Goal: Communication & Community: Answer question/provide support

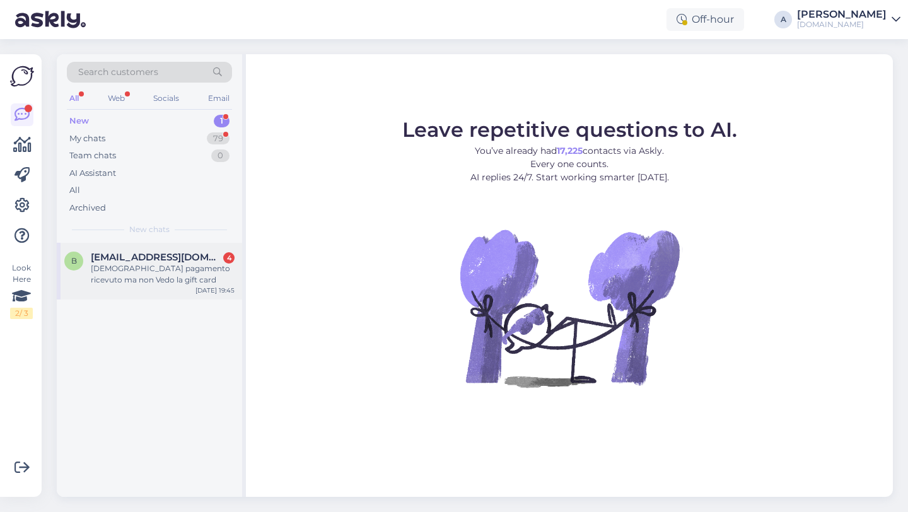
click at [139, 255] on span "bakhtazineb95@gmail.com" at bounding box center [156, 257] width 131 height 11
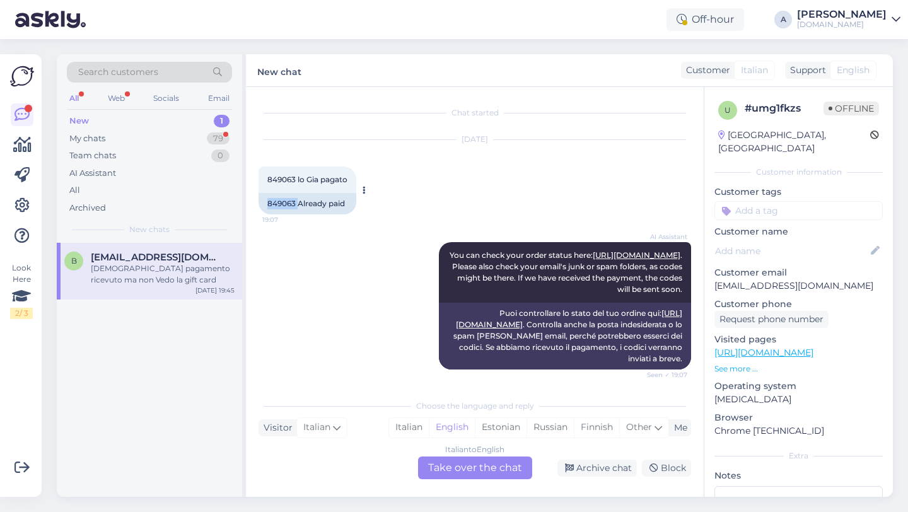
drag, startPoint x: 297, startPoint y: 206, endPoint x: 267, endPoint y: 204, distance: 30.3
click at [267, 204] on div "849063 Already paid" at bounding box center [308, 203] width 98 height 21
copy div "849063"
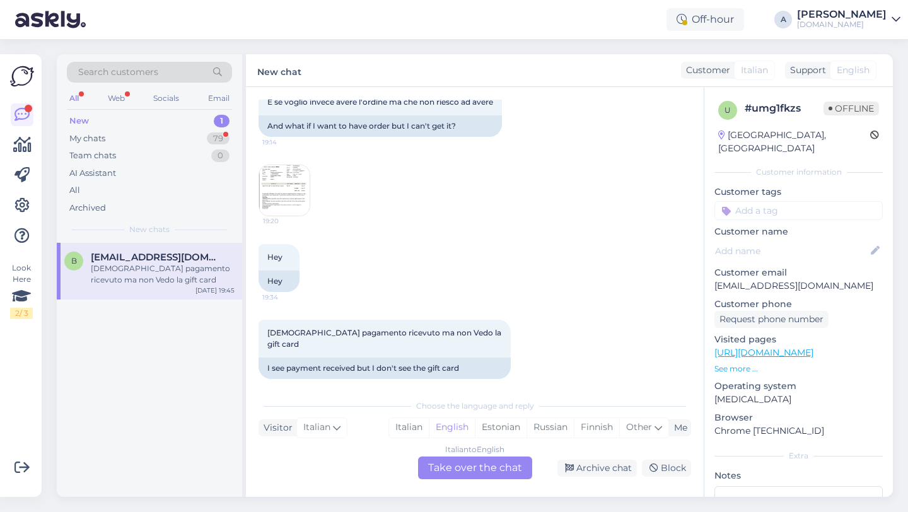
click at [458, 460] on div "Italian to English Take over the chat" at bounding box center [475, 468] width 114 height 23
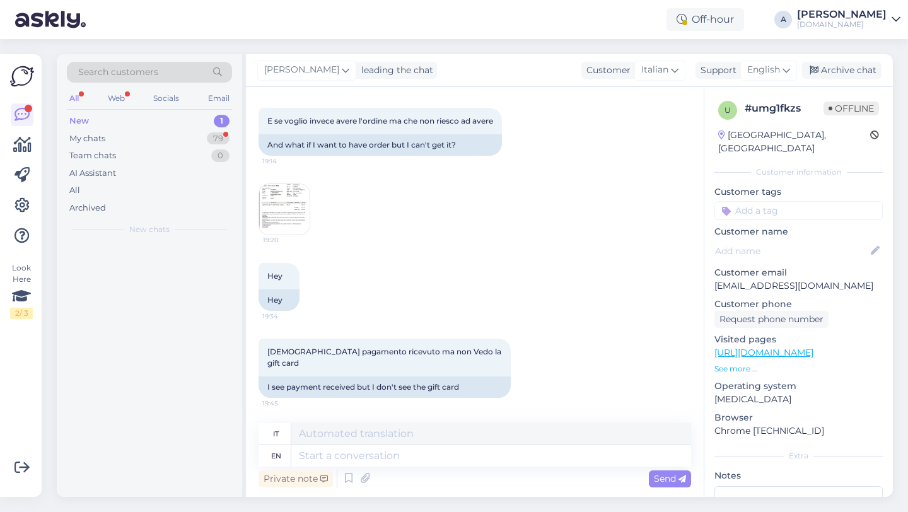
scroll to position [509, 0]
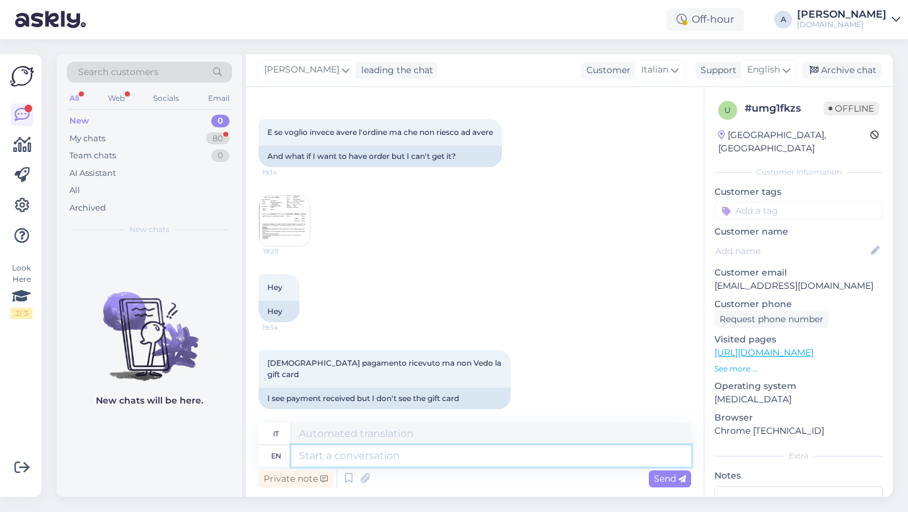
click at [407, 447] on textarea at bounding box center [491, 455] width 400 height 21
type textarea "Hey th"
type textarea "EHI"
type textarea "Hey there!"
type textarea "Ehilà!"
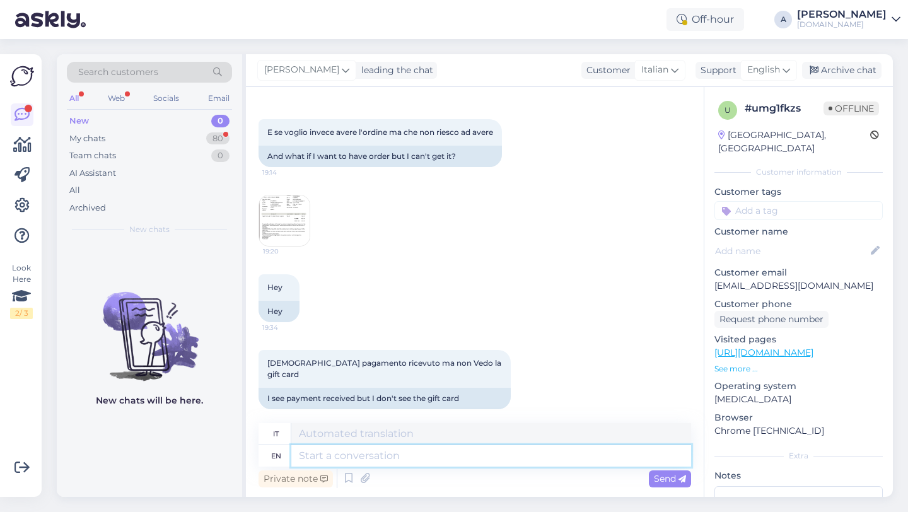
scroll to position [585, 0]
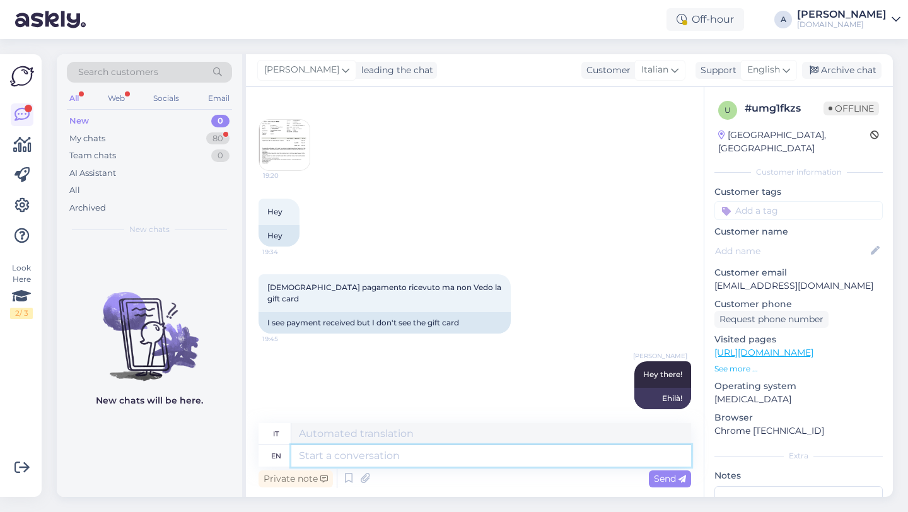
click at [375, 454] on textarea at bounding box center [491, 455] width 400 height 21
paste textarea "Currently, orders are taking longer than expected to be fulfilled. Your order w…"
type textarea "Currently, orders are taking longer than expected to be fulfilled. Your order w…"
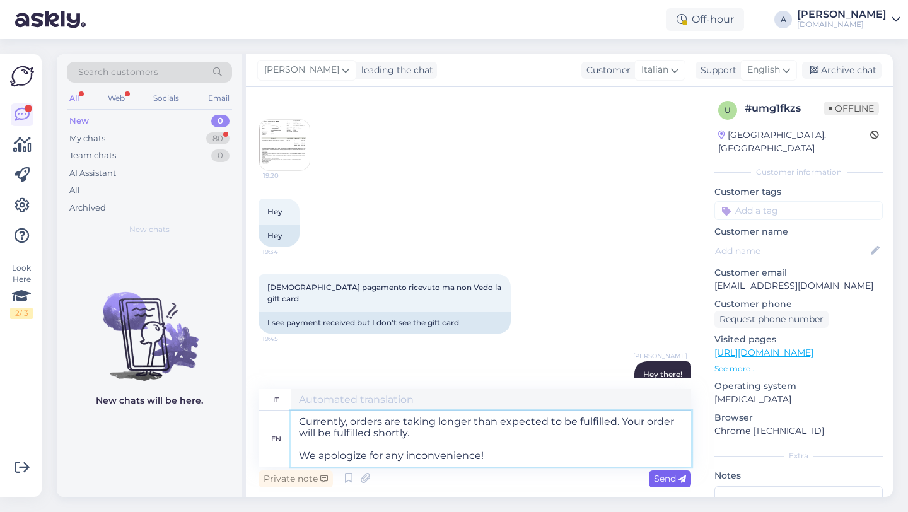
type textarea "Al momento, l'evasione degli ordini sta richiedendo più tempo del previsto. Il …"
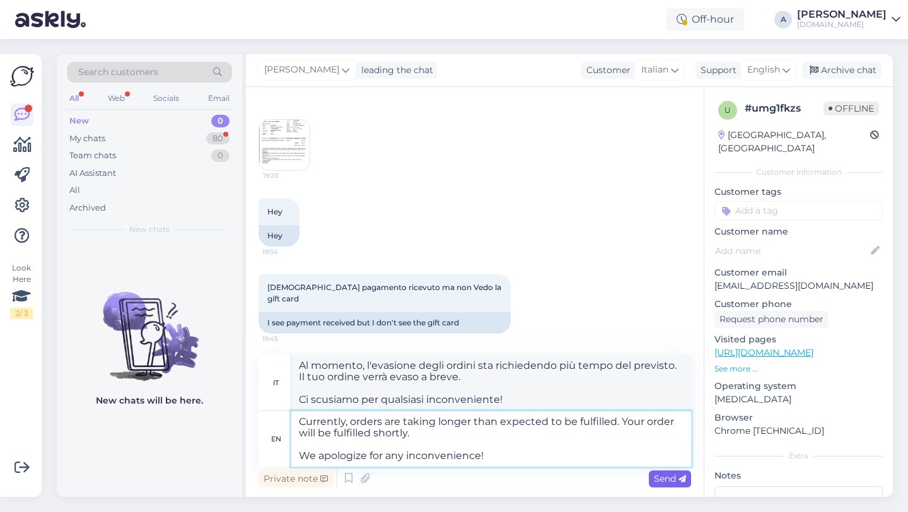
type textarea "Currently, orders are taking longer than expected to be fulfilled. Your order w…"
click at [661, 483] on span "Send" at bounding box center [670, 478] width 32 height 11
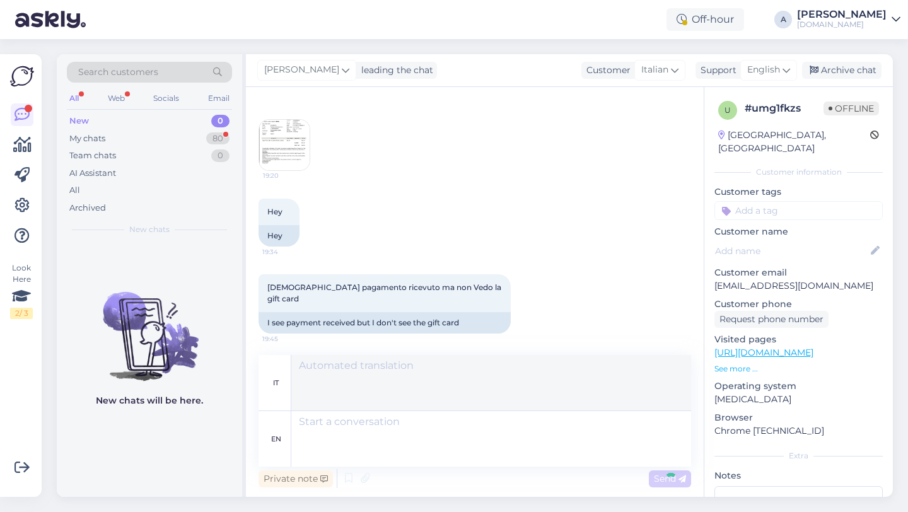
scroll to position [728, 0]
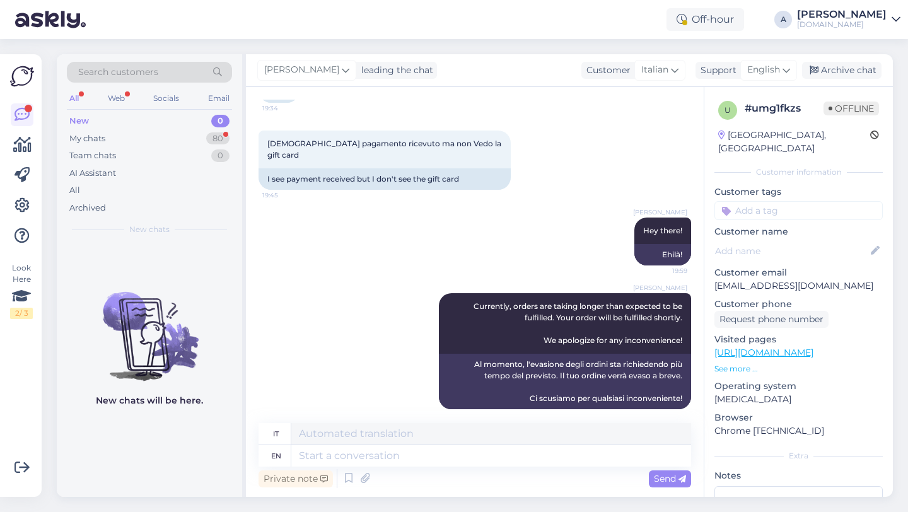
click at [740, 201] on input at bounding box center [799, 210] width 168 height 19
type input "orde"
click at [787, 240] on span "Order_delay" at bounding box center [799, 244] width 46 height 8
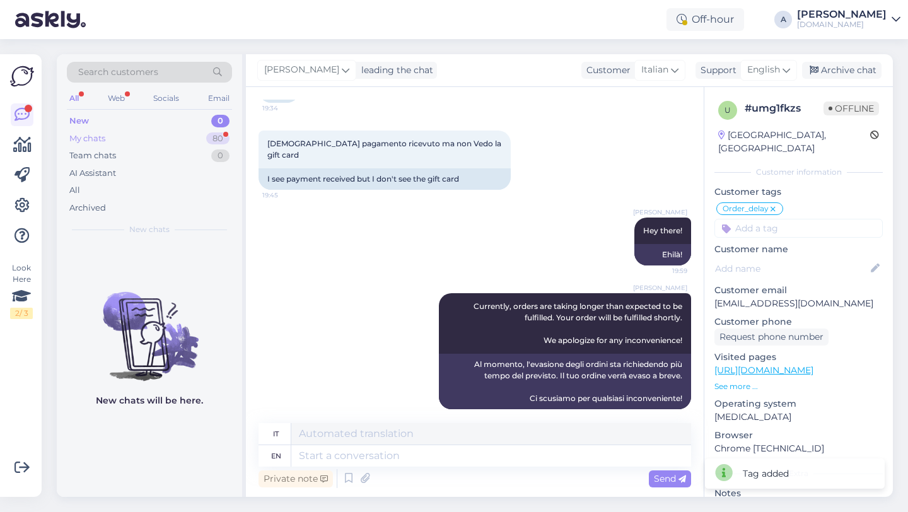
click at [173, 137] on div "My chats 80" at bounding box center [149, 139] width 165 height 18
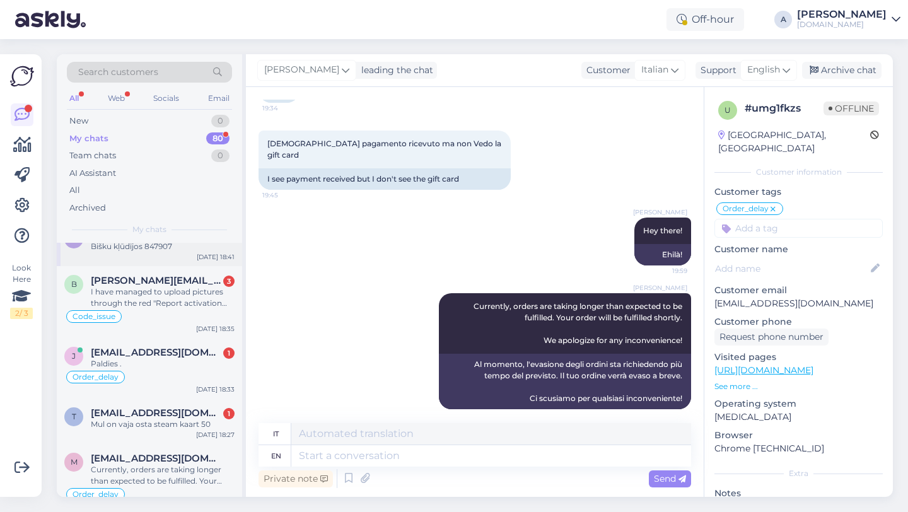
scroll to position [93, 0]
click at [163, 413] on span "tiiupolding9@gmail.com" at bounding box center [156, 414] width 131 height 11
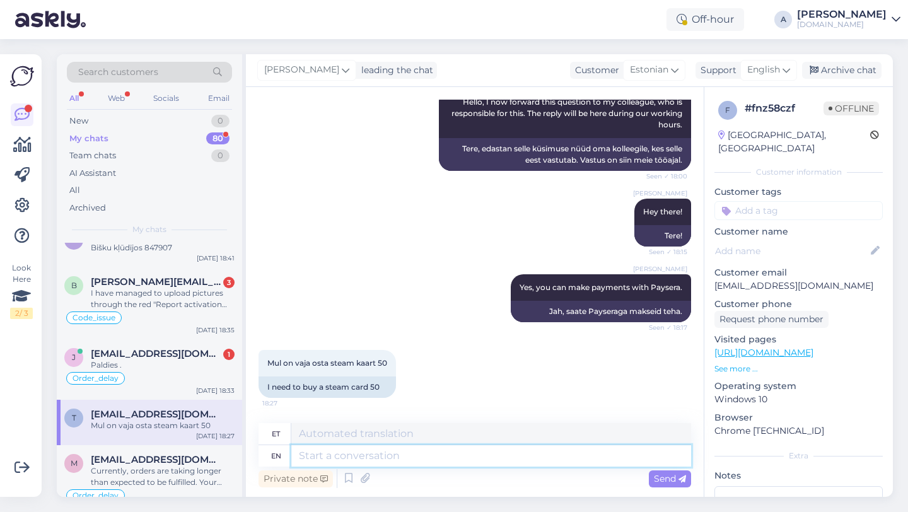
click at [332, 458] on textarea at bounding box center [491, 455] width 400 height 21
type textarea "You"
type textarea "Sina"
type textarea "You may"
type textarea "Sa võid"
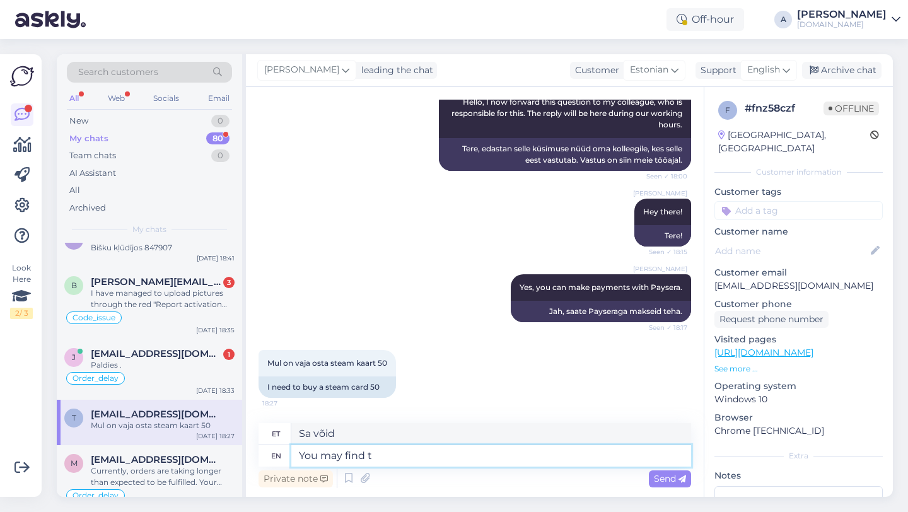
type textarea "You may find th"
type textarea "Võite leida"
type textarea "You ma"
type textarea "Sa võid"
type textarea "Yo"
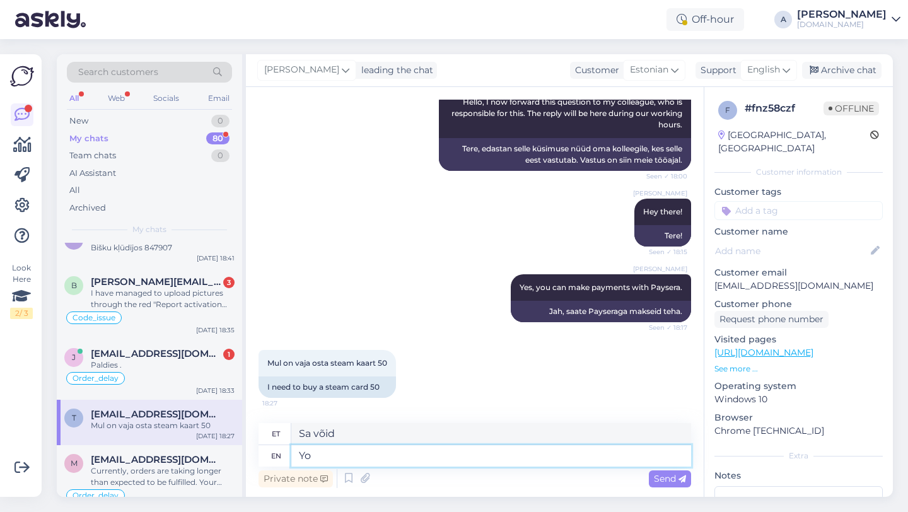
type textarea "Sina"
type textarea "Y"
type textarea "In t"
type textarea "Sisse"
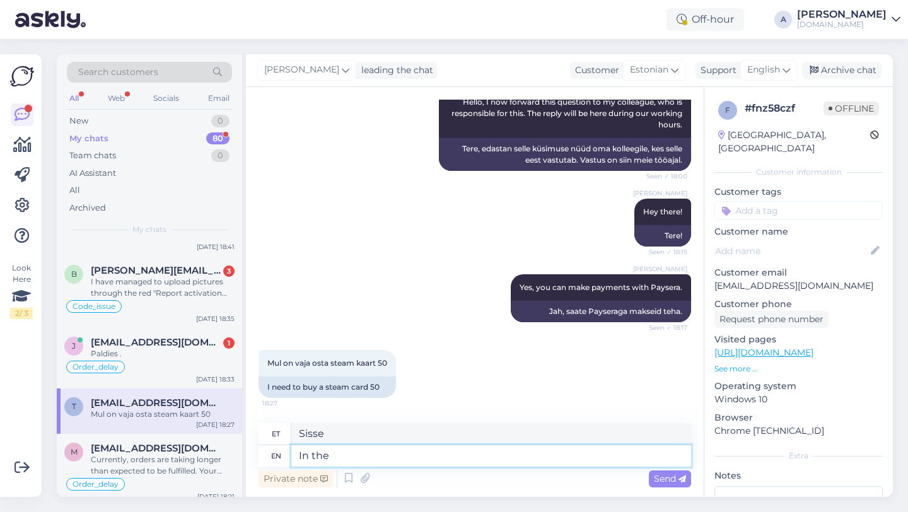
scroll to position [81, 0]
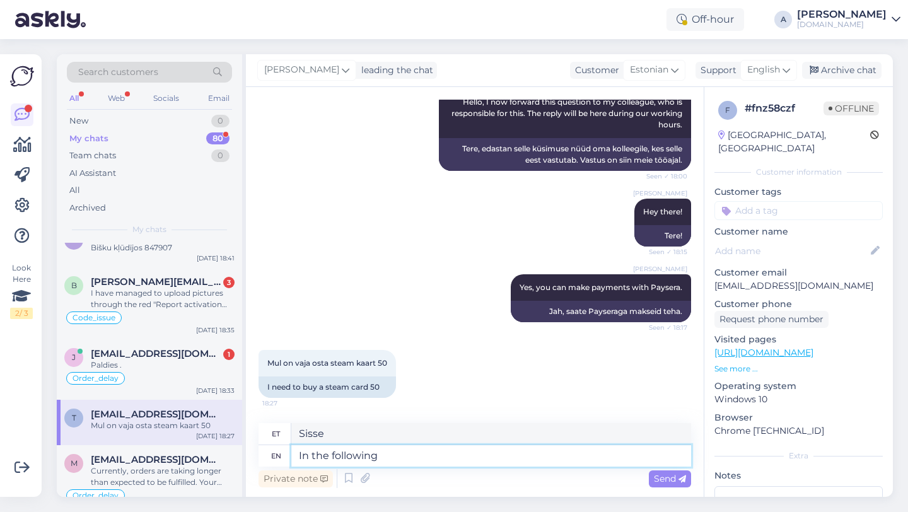
type textarea "In the following"
type textarea "Järgnevas"
type textarea "In the following link"
type textarea "Järgmisel lingil"
type textarea "In the following link you m"
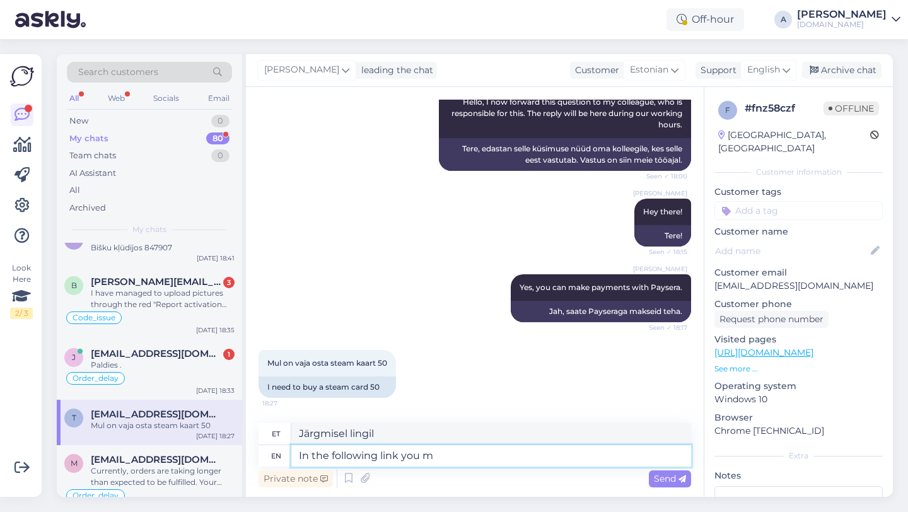
type textarea "Järgmisel lingil sa"
type textarea "In the following link you may"
type textarea "Järgmisel lingil saate"
type textarea "In the following link you may find"
type textarea "Järgmisel lingil võite leida"
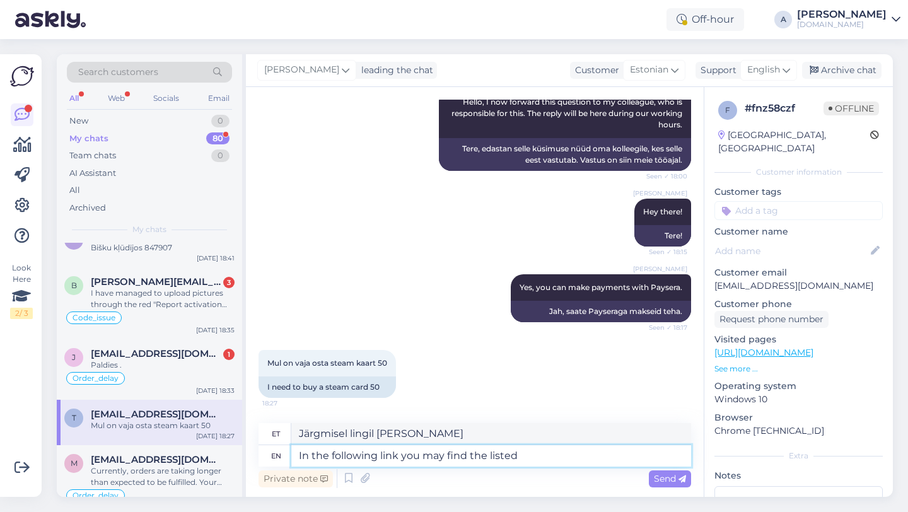
type textarea "In the following link you may find the listed"
type textarea "Järgmisel lingil leiate loetletud"
paste textarea "https://punktid.com/search?searchTerm=steam+card"
type textarea "In the following link you may find the listed steam cards https://punktid.com/s…"
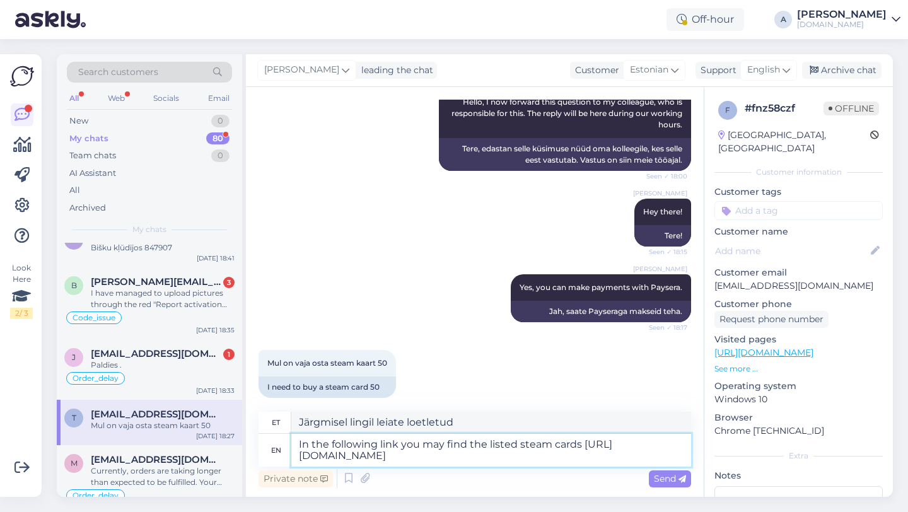
click at [522, 442] on textarea "In the following link you may find the listed steam cards https://punktid.com/s…" at bounding box center [491, 450] width 400 height 33
type textarea "Järgmisel lingil leiad loetletud Steam kaardid https://punktid.com/search?searc…"
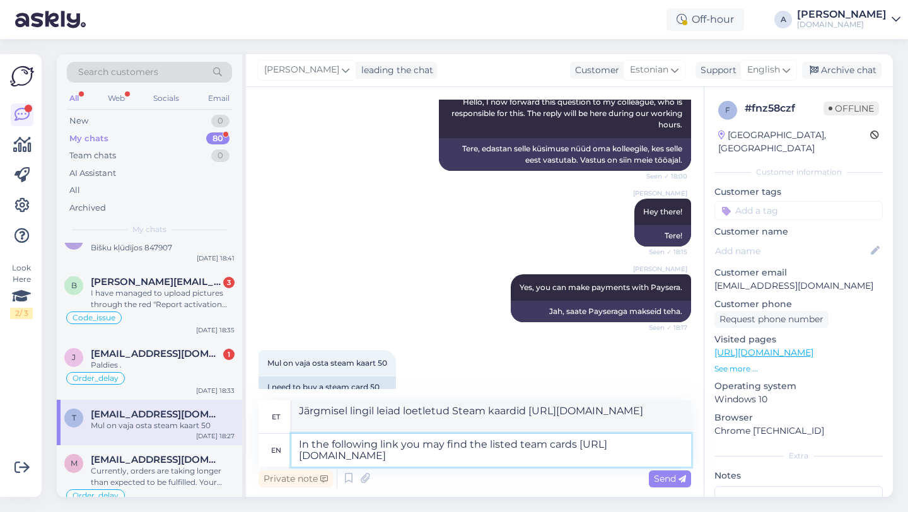
type textarea "In the following link you may find the listed Steam cards https://punktid.com/s…"
type textarea "Järgmisel lingil leiate loetletud Steami kaardid https://punktid.com/search?sea…"
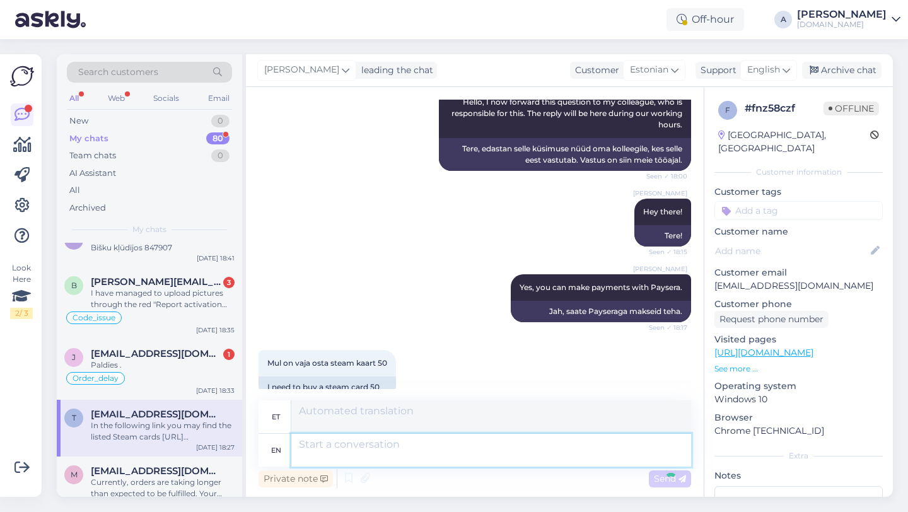
scroll to position [252, 0]
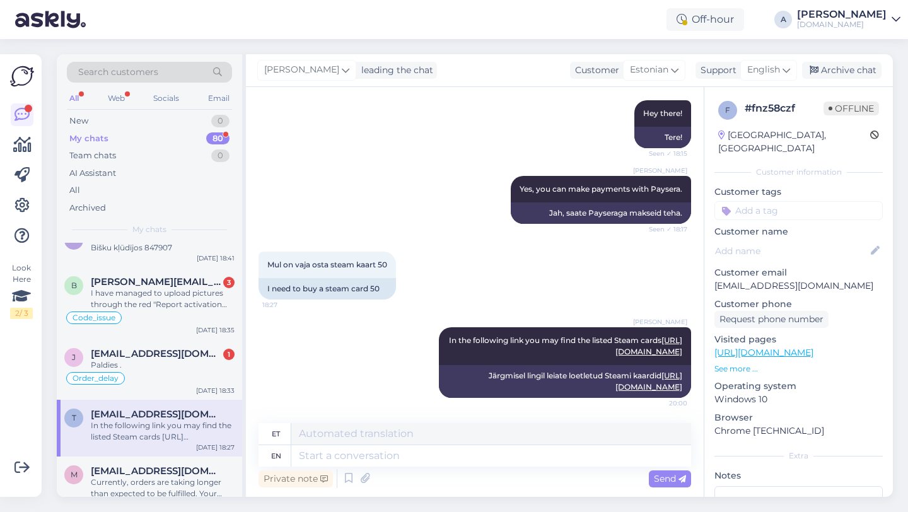
click at [785, 201] on input at bounding box center [799, 210] width 168 height 19
type input "other"
click at [824, 240] on span "Other" at bounding box center [818, 244] width 22 height 8
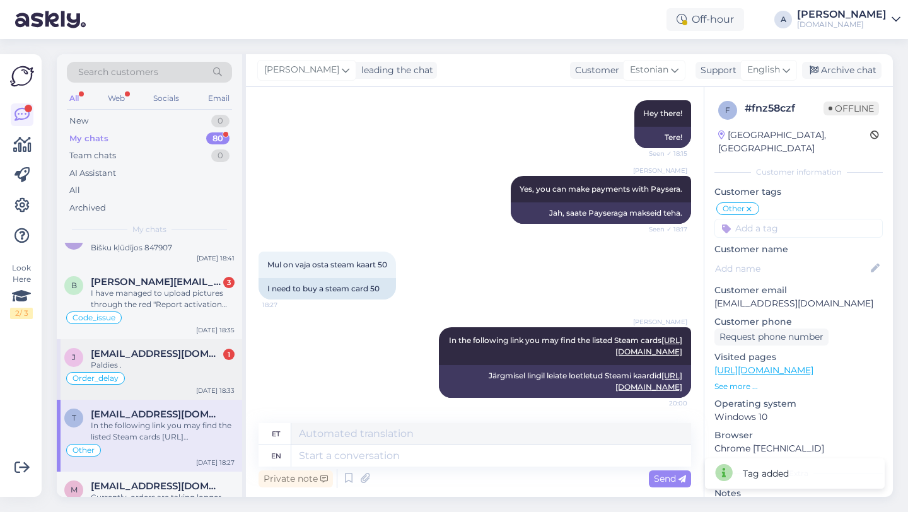
click at [175, 361] on div "Paldies ." at bounding box center [163, 365] width 144 height 11
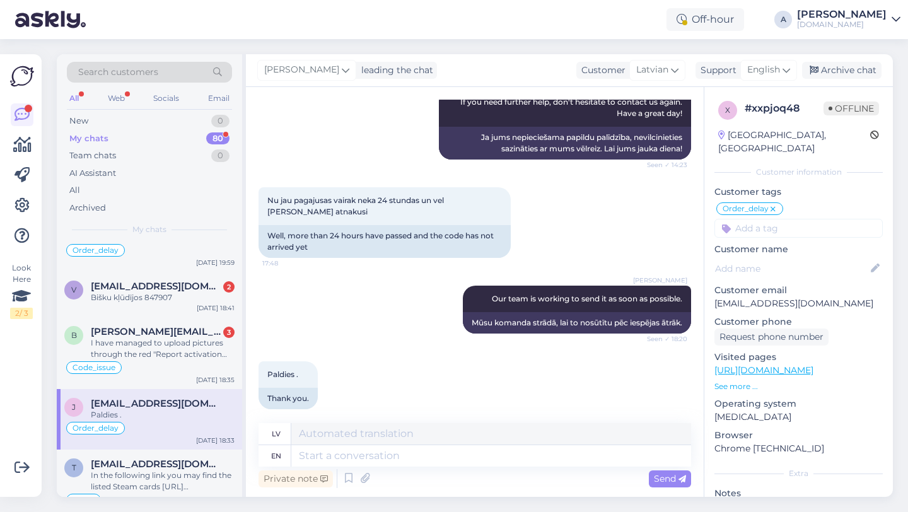
scroll to position [22, 0]
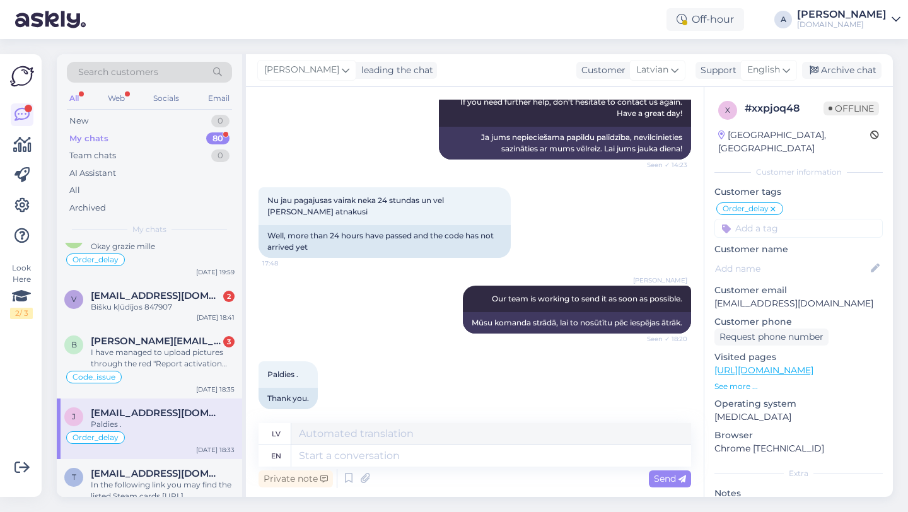
click at [176, 361] on div "I have managed to upload pictures through the red "Report activation code probl…" at bounding box center [163, 358] width 144 height 23
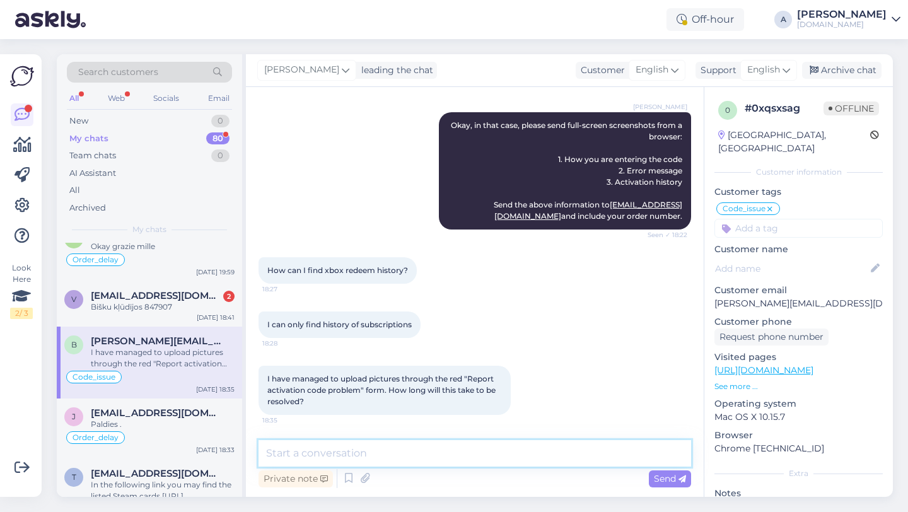
click at [291, 458] on textarea at bounding box center [475, 453] width 433 height 26
type textarea "T"
type textarea "Within 2 weeks."
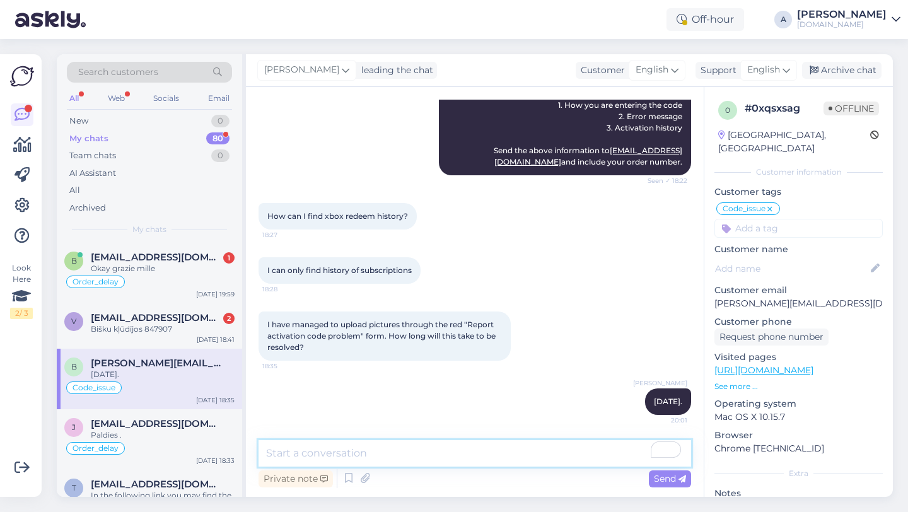
scroll to position [1, 0]
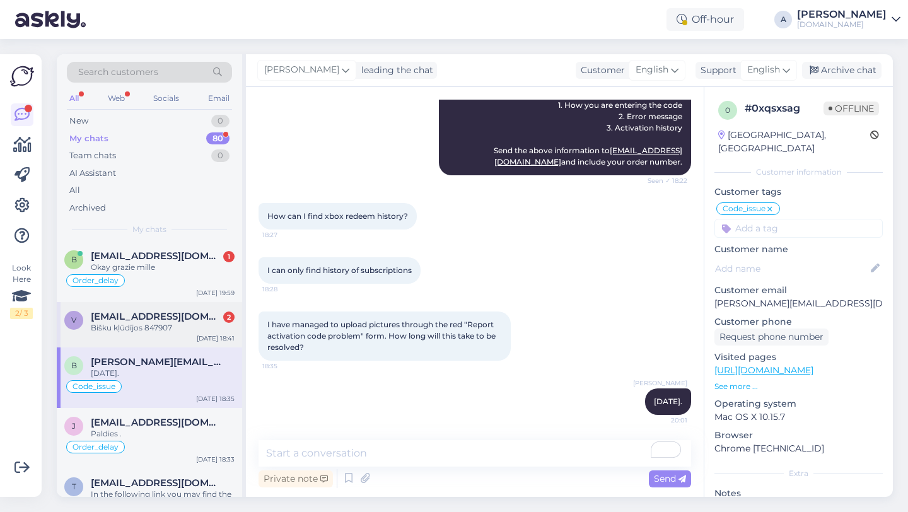
click at [185, 334] on div "v valdokris040268@inbox.lv 2 Bišku kļūdījos 847907 Aug 16 18:41" at bounding box center [149, 324] width 185 height 45
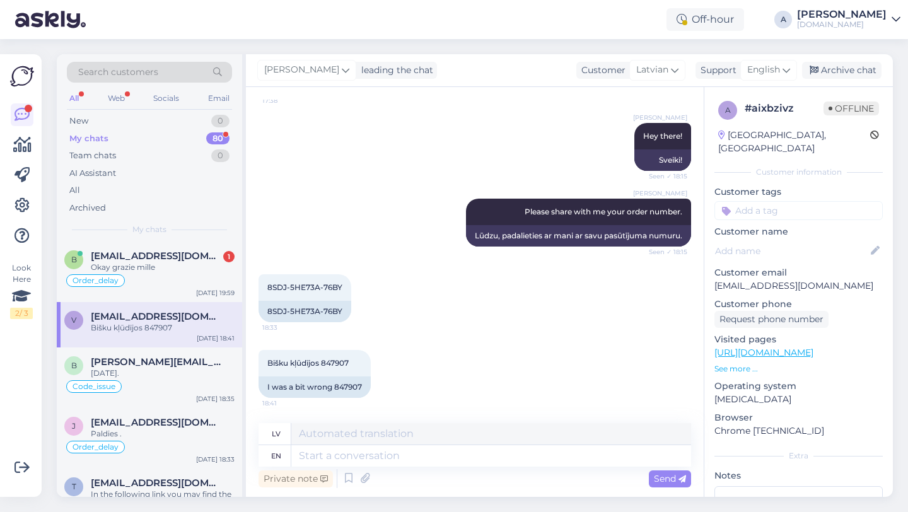
scroll to position [547, 0]
drag, startPoint x: 363, startPoint y: 387, endPoint x: 335, endPoint y: 388, distance: 27.8
click at [335, 388] on div "I was a bit wrong 847907" at bounding box center [315, 387] width 112 height 21
copy div "847907"
click at [406, 459] on textarea at bounding box center [491, 455] width 400 height 21
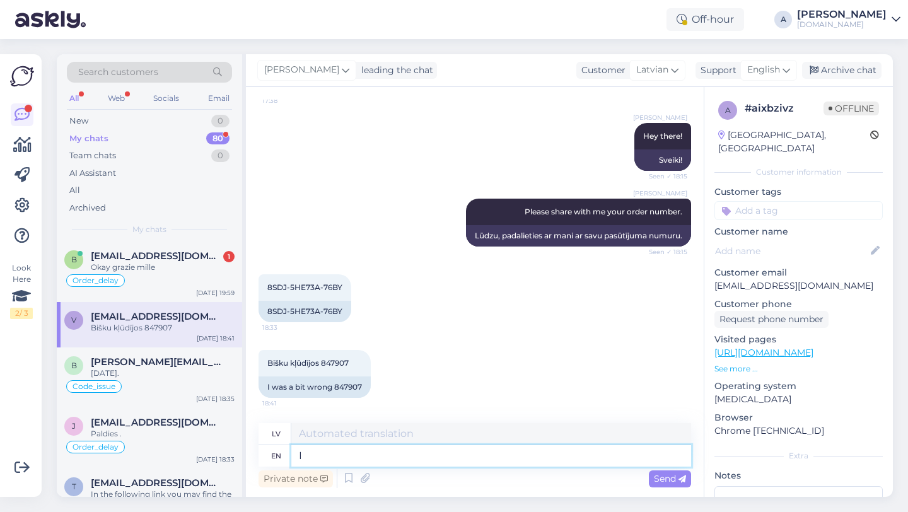
type textarea "I c"
type textarea "Es"
type textarea "I can s"
type textarea "Es varu"
type textarea "I can see i"
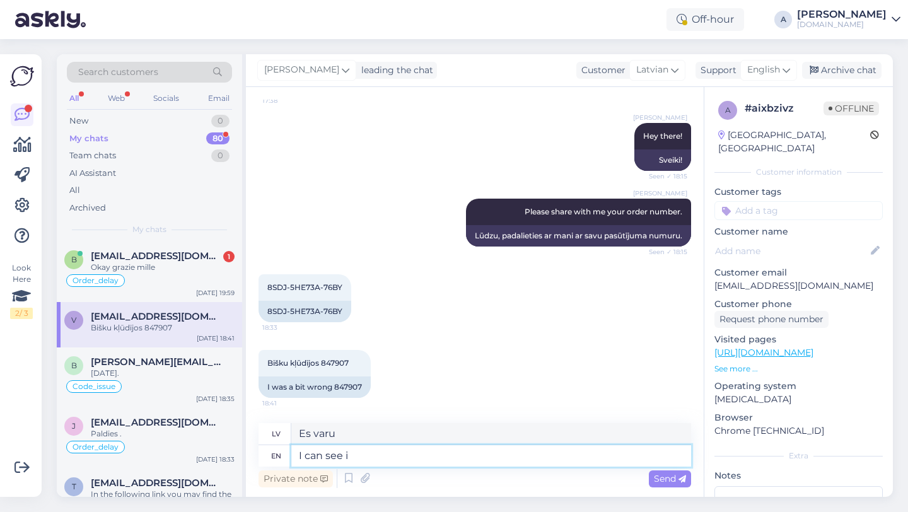
type textarea "Es redzu"
type textarea "I can see internally th"
type textarea "Es varu redzēt iekšēji"
type textarea "I can see internally that"
type textarea "Es to varu redzēt iekšēji"
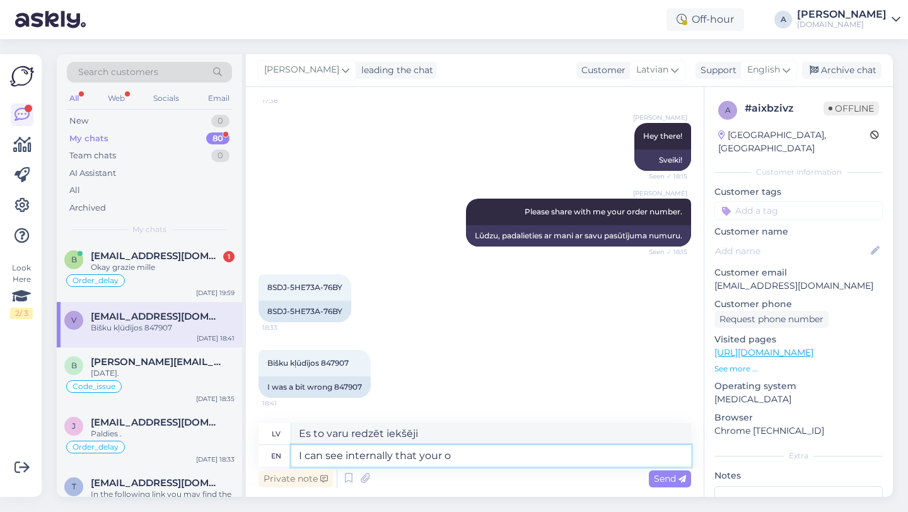
type textarea "I can see internally that your oe"
type textarea "Es iekšēji redzu, ka tavs"
type textarea "I can see internally that your orde"
type textarea "Es iekšēji redzu, ka jūsu pasūtījums"
type textarea "I can see internally that your order was co"
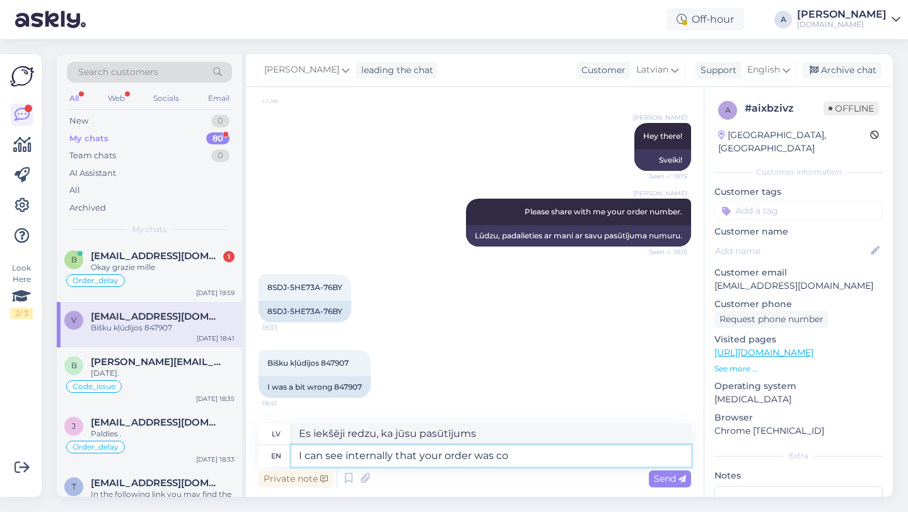
type textarea "Es iekšēji redzu, ka jūsu pasūtījums bija"
type textarea "I can see internally that your order was completed."
type textarea "Es iekšēji redzu, ka jūsu pasūtījums ir izpildīts."
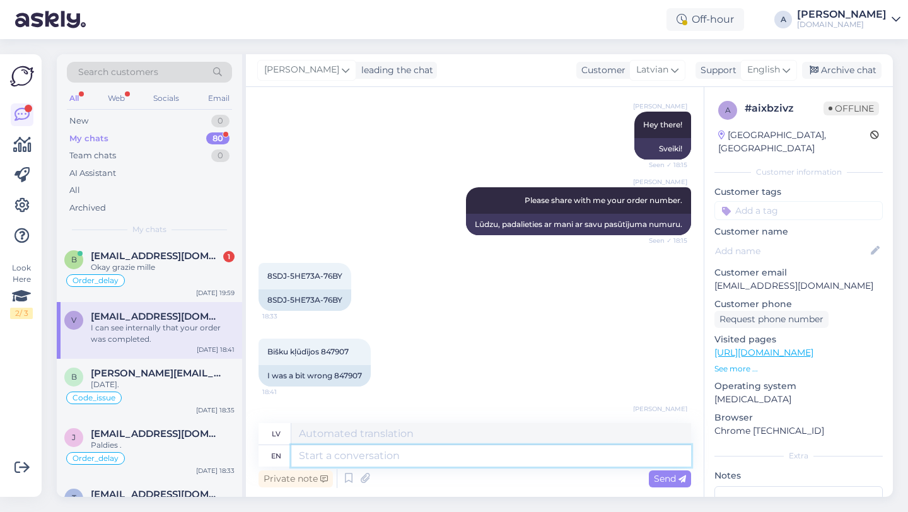
scroll to position [623, 0]
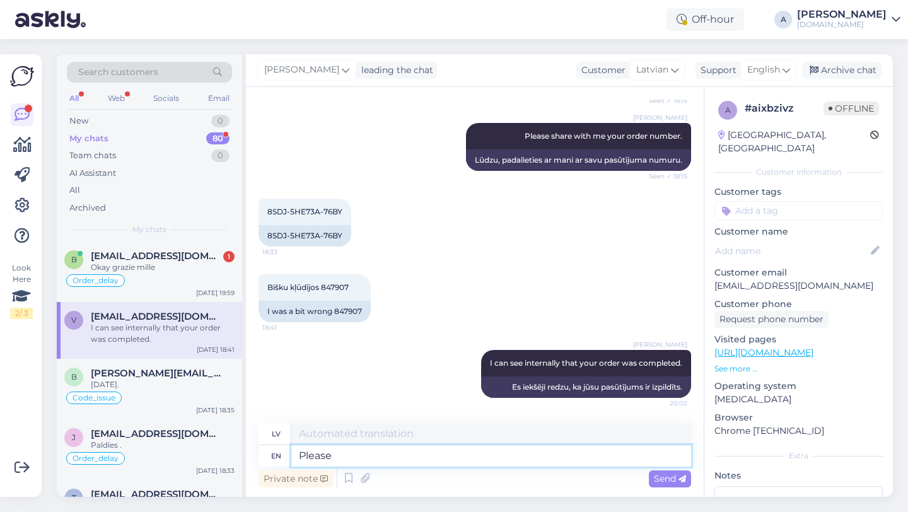
type textarea "Please c"
type textarea "Lūdzu"
type textarea "Please check"
type textarea "Lūdzu, pārbaudiet"
type textarea "Please check yout r"
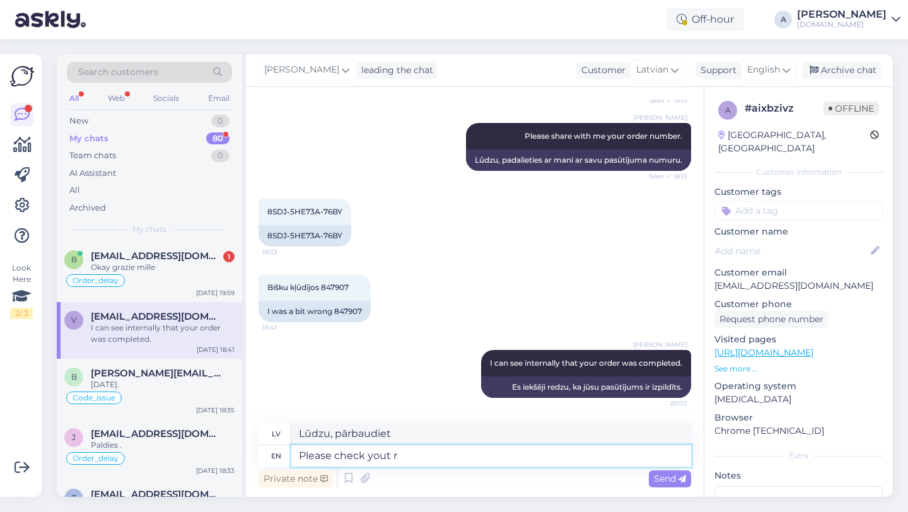
type textarea "Lūdzu, pārbaudiet savu"
type textarea "Please check your email a"
type textarea "Lūdzu, pārbaudiet savu e-pastu"
type textarea "Please check your email and"
type textarea "Lūdzu, pārbaudiet savu e-pastu un"
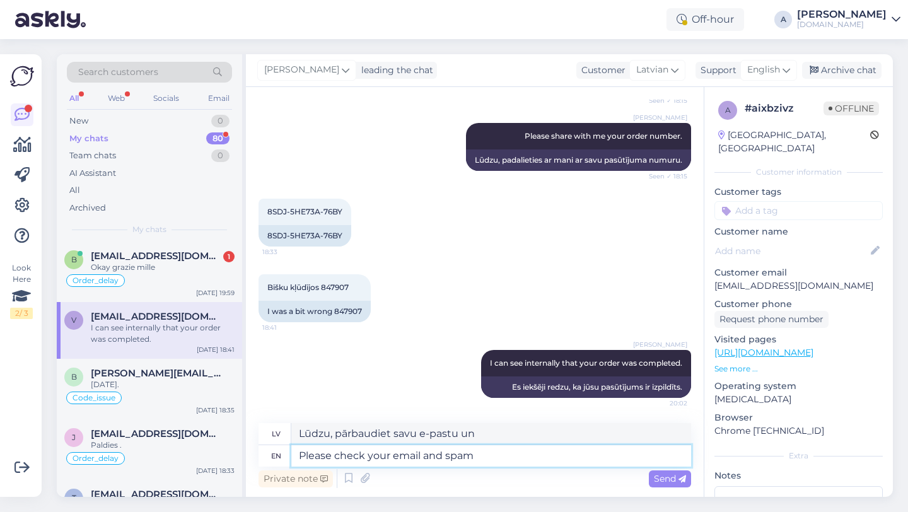
type textarea "Please check your email and spam"
type textarea "Lūdzu, pārbaudiet savu e-pastu un surogātpastu"
type textarea "Please check your email and spam folder."
type textarea "Lūdzu, pārbaudiet savu e-pastu un surogātpasta mapi."
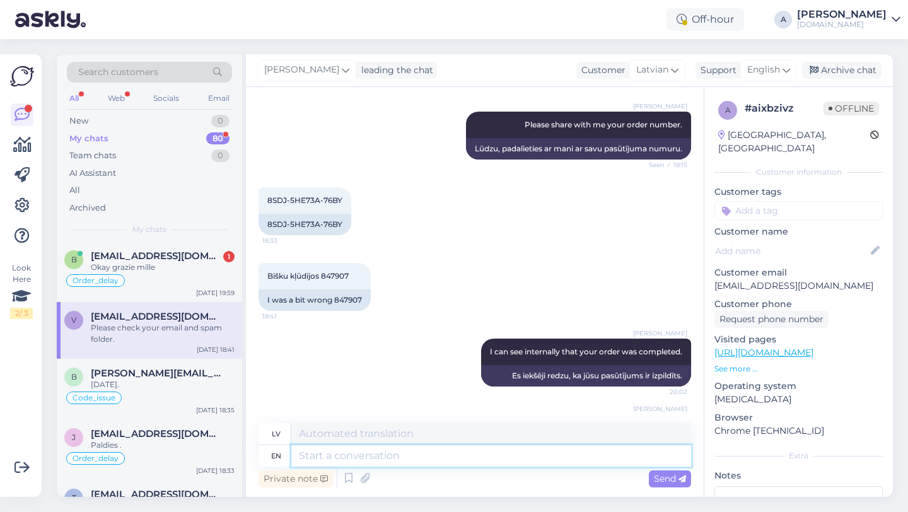
scroll to position [698, 0]
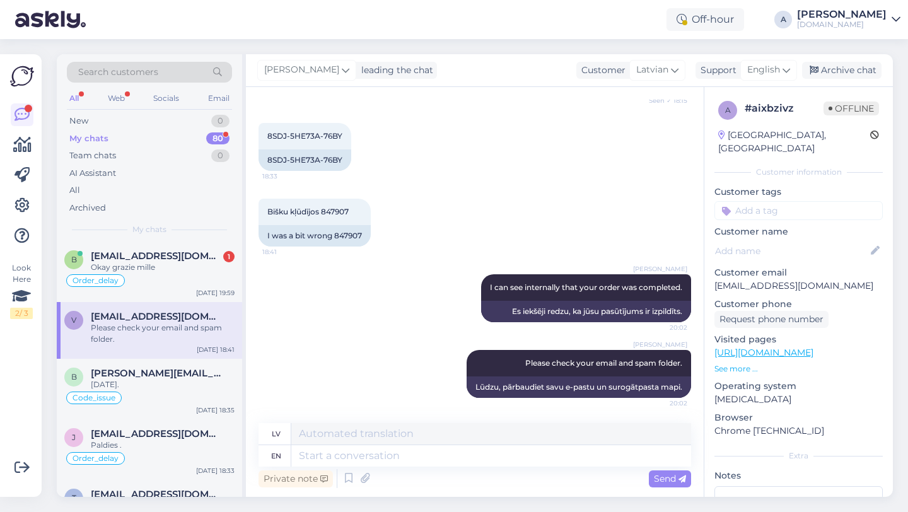
click at [764, 201] on input at bounding box center [799, 210] width 168 height 19
type input "orde"
click at [795, 238] on div "Order_delay" at bounding box center [798, 244] width 59 height 13
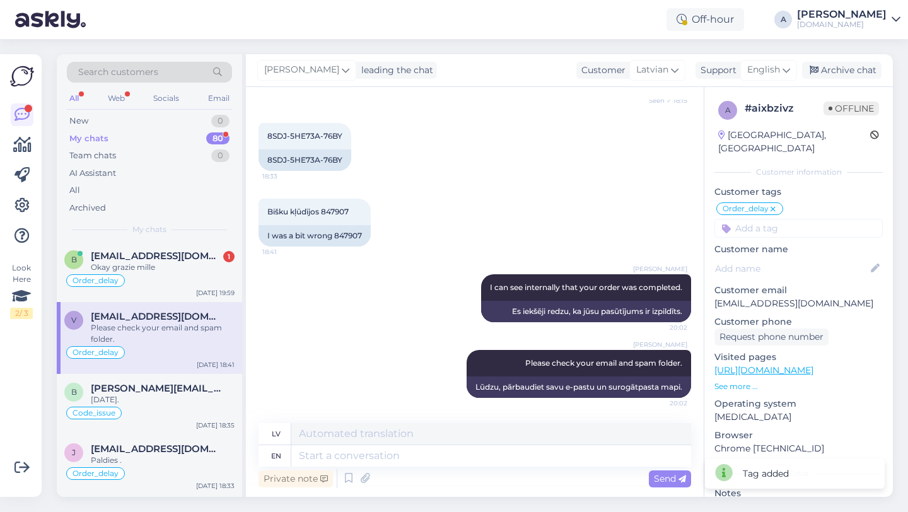
scroll to position [0, 0]
click at [168, 255] on span "bakhtazineb95@gmail.com" at bounding box center [156, 257] width 131 height 11
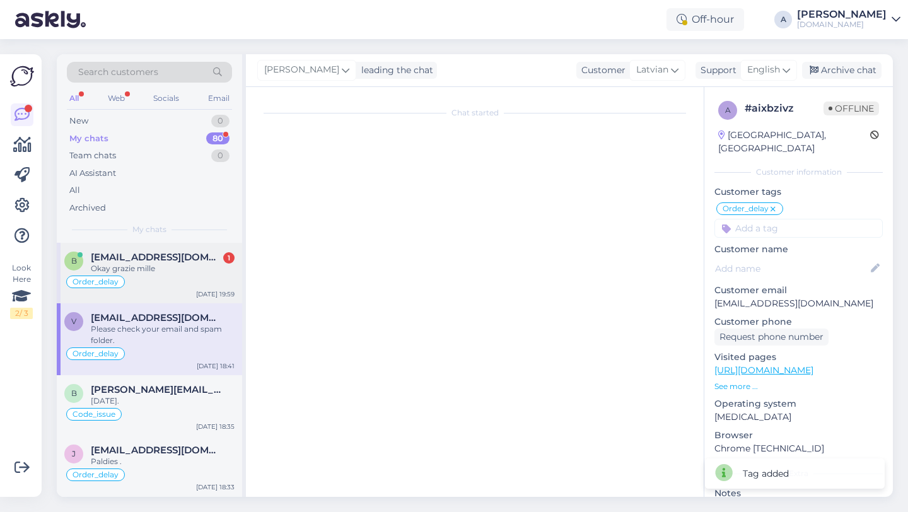
scroll to position [804, 0]
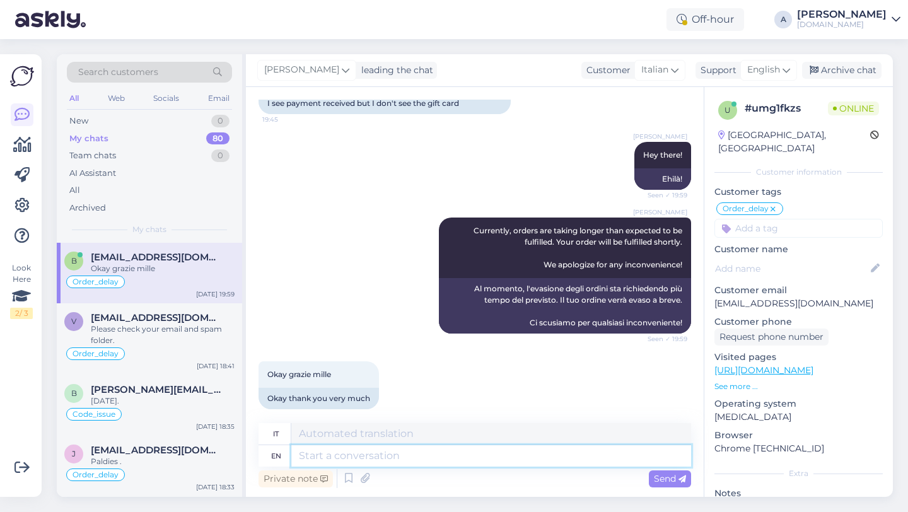
click at [323, 457] on textarea at bounding box center [491, 455] width 400 height 21
type textarea "You're w"
type textarea "Tu sei"
type textarea "You're welcome!"
type textarea "Prego!"
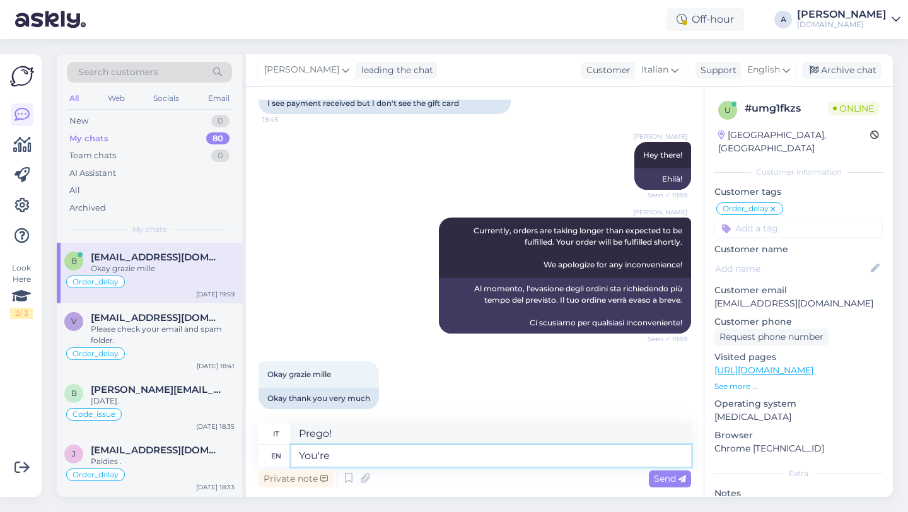
type textarea "You're"
type textarea "Tu sei"
type textarea "Y"
type textarea "Prego!"
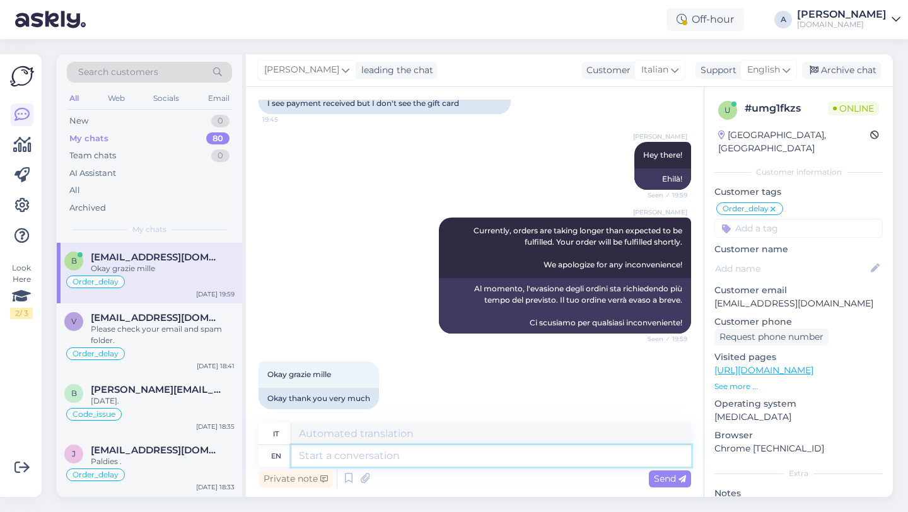
scroll to position [880, 0]
